Goal: Information Seeking & Learning: Find specific fact

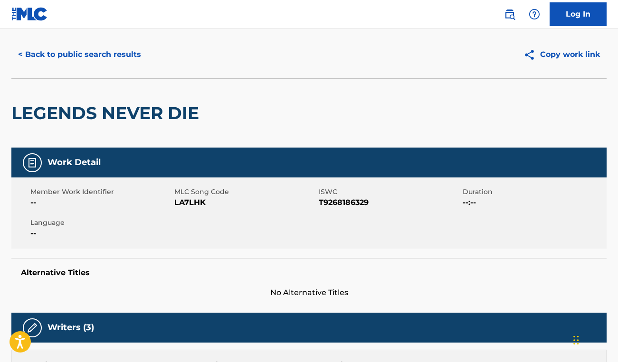
click at [111, 54] on button "< Back to public search results" at bounding box center [79, 55] width 136 height 24
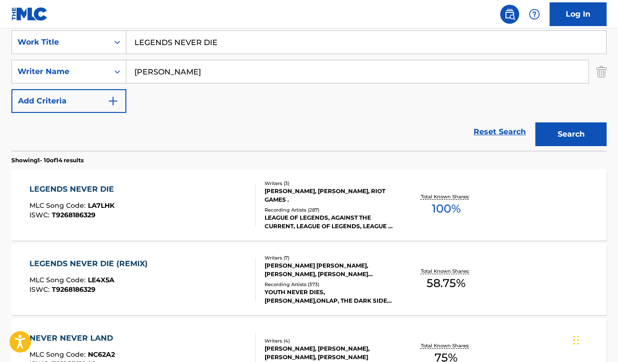
drag, startPoint x: 224, startPoint y: 44, endPoint x: 154, endPoint y: 34, distance: 70.1
click at [154, 34] on input "LEGENDS NEVER DIE" at bounding box center [366, 42] width 480 height 23
paste input "[PERSON_NAME]"
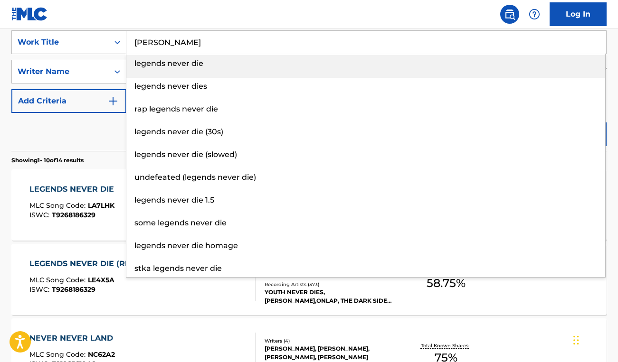
type input "[PERSON_NAME]"
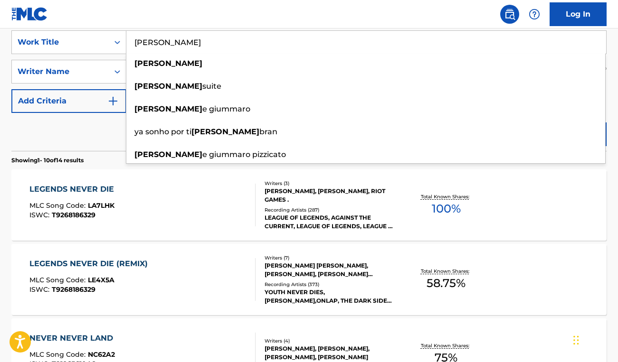
click at [96, 141] on div "Reset Search Search" at bounding box center [308, 132] width 595 height 38
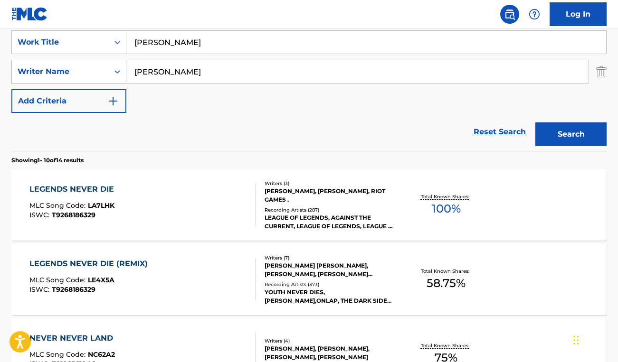
drag, startPoint x: 215, startPoint y: 71, endPoint x: 102, endPoint y: 68, distance: 113.6
click at [102, 68] on div "SearchWithCriteria4164e7cf-1ff3-4e2a-8936-ac6b58518fc8 Writer Name [PERSON_NAME]" at bounding box center [308, 72] width 595 height 24
paste input "[PERSON_NAME]"
click at [535, 123] on button "Search" at bounding box center [570, 135] width 71 height 24
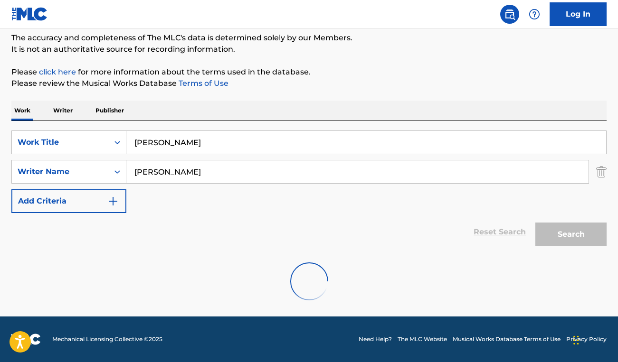
scroll to position [50, 0]
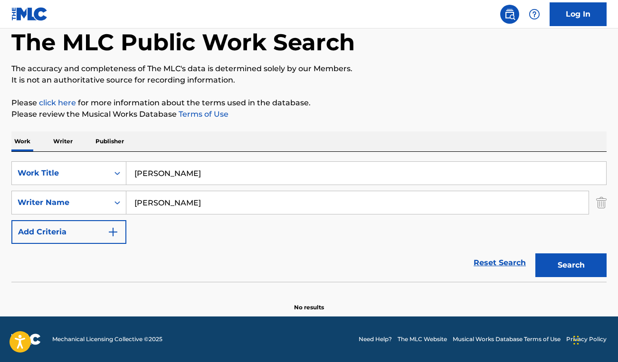
click at [167, 201] on input "[PERSON_NAME]" at bounding box center [357, 202] width 462 height 23
type input "[PERSON_NAME]"
click at [535, 254] on button "Search" at bounding box center [570, 266] width 71 height 24
drag, startPoint x: 230, startPoint y: 199, endPoint x: 124, endPoint y: 201, distance: 106.4
click at [124, 201] on div "SearchWithCriteria4164e7cf-1ff3-4e2a-8936-ac6b58518fc8 Writer Name [PERSON_NAME]" at bounding box center [308, 203] width 595 height 24
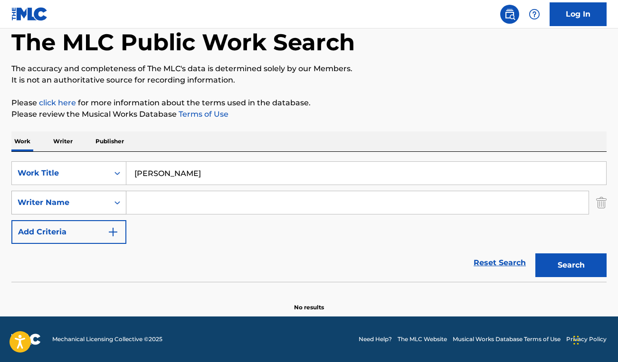
click at [535, 254] on button "Search" at bounding box center [570, 266] width 71 height 24
drag, startPoint x: 188, startPoint y: 171, endPoint x: 112, endPoint y: 171, distance: 76.0
click at [112, 171] on div "SearchWithCriteriaf80cc61a-fad6-496e-88f0-dd0d2d0e6dee Work Title [PERSON_NAME]" at bounding box center [308, 174] width 595 height 24
paste input "ENJOY YOURSELF (IT'S LATER THAN YOU THINK)"
type input "ENJOY YOURSELF (IT'S LATER THAN YOU THINK)"
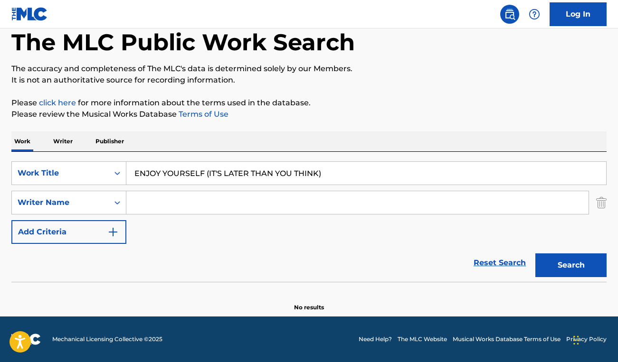
click at [150, 207] on input "Search Form" at bounding box center [357, 202] width 462 height 23
paste input "[PERSON_NAME]"
click at [535, 254] on button "Search" at bounding box center [570, 266] width 71 height 24
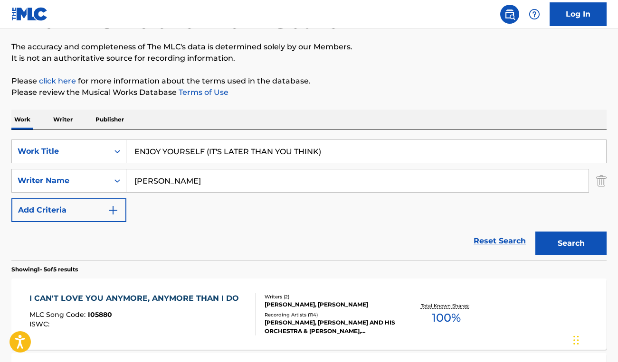
scroll to position [0, 0]
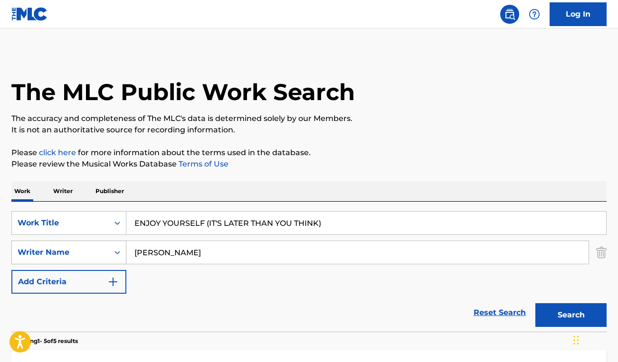
drag, startPoint x: 209, startPoint y: 255, endPoint x: 124, endPoint y: 253, distance: 86.0
click at [124, 253] on div "SearchWithCriteria4164e7cf-1ff3-4e2a-8936-ac6b58518fc8 Writer Name [PERSON_NAME]" at bounding box center [308, 253] width 595 height 24
paste input "[PERSON_NAME]"
type input "[PERSON_NAME]"
click at [535, 304] on button "Search" at bounding box center [570, 316] width 71 height 24
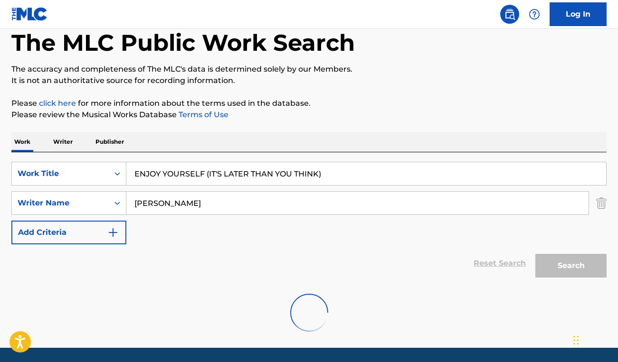
scroll to position [81, 0]
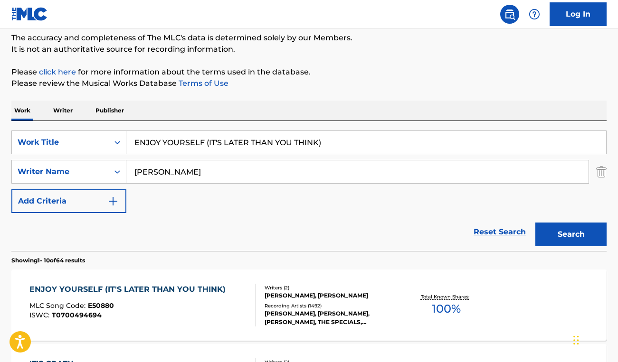
click at [222, 288] on div "ENJOY YOURSELF (IT'S LATER THAN YOU THINK)" at bounding box center [129, 289] width 201 height 11
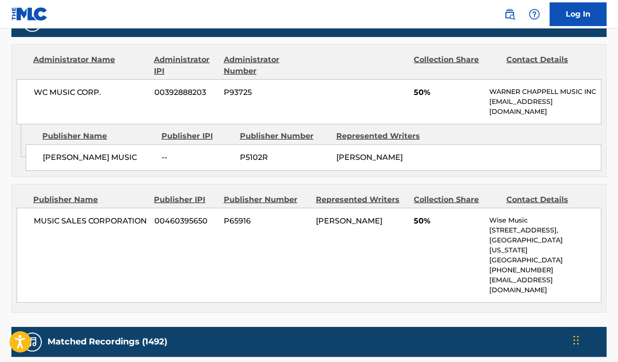
scroll to position [573, 0]
